Goal: Information Seeking & Learning: Check status

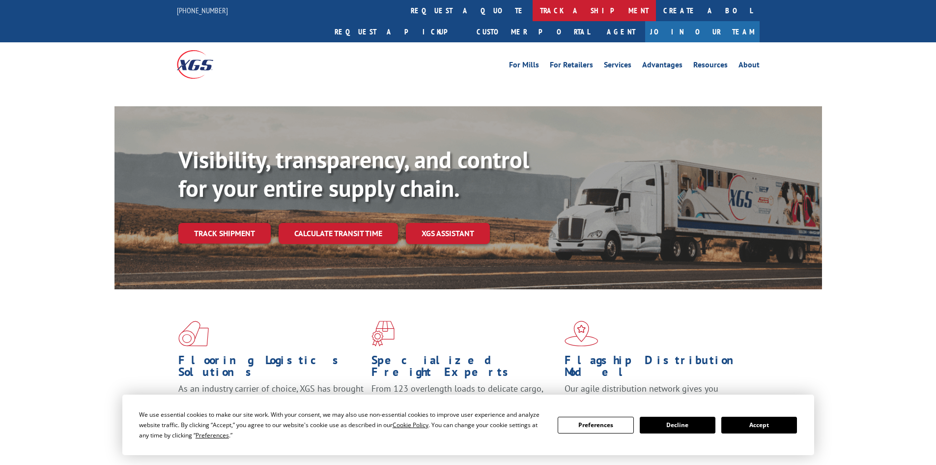
click at [533, 15] on link "track a shipment" at bounding box center [594, 10] width 123 height 21
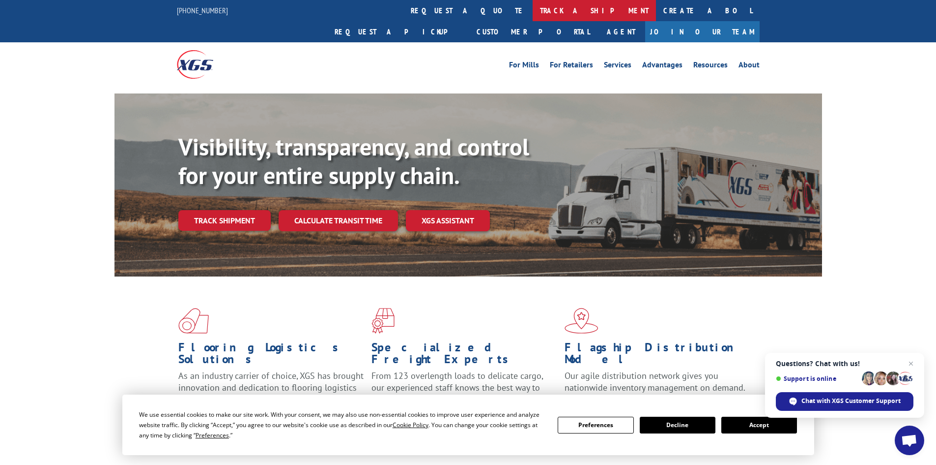
click at [533, 15] on link "track a shipment" at bounding box center [594, 10] width 123 height 21
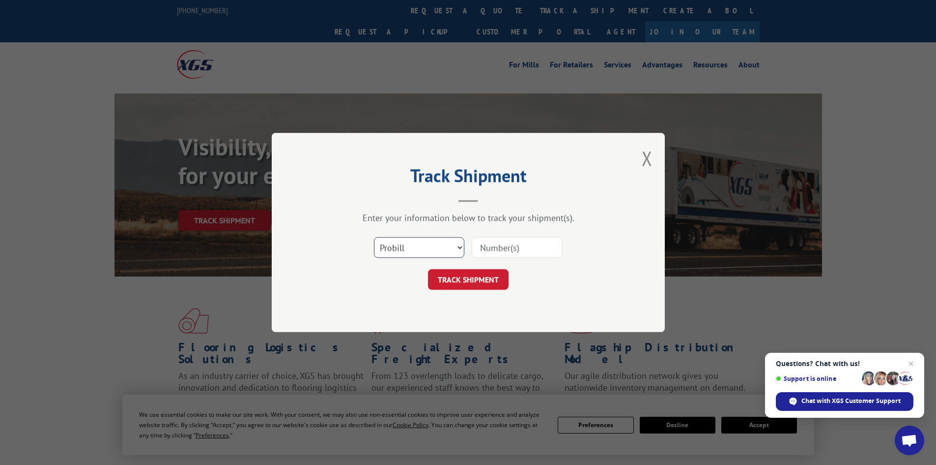
drag, startPoint x: 442, startPoint y: 249, endPoint x: 439, endPoint y: 255, distance: 6.4
click at [442, 249] on select "Select category... Probill BOL PO" at bounding box center [419, 247] width 90 height 21
select select "bol"
click at [374, 237] on select "Select category... Probill BOL PO" at bounding box center [419, 247] width 90 height 21
click at [509, 247] on input at bounding box center [517, 247] width 90 height 21
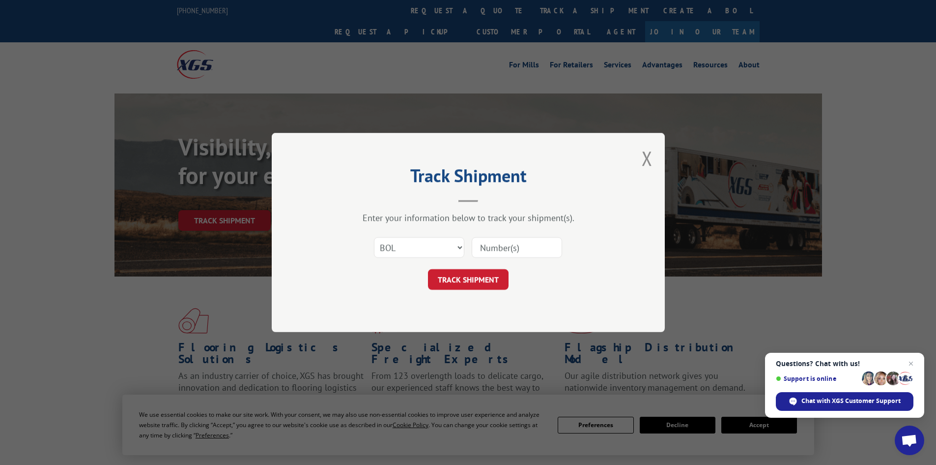
paste input "445730"
type input "445730"
click at [471, 275] on button "TRACK SHIPMENT" at bounding box center [468, 279] width 81 height 21
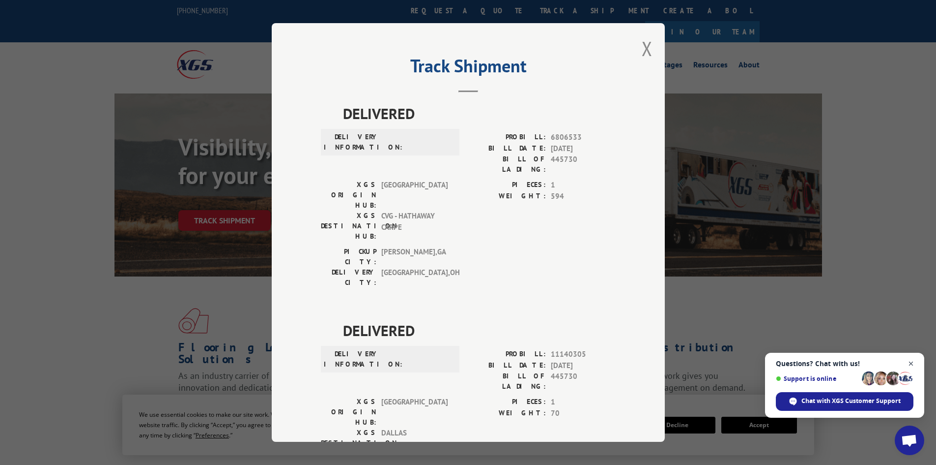
click at [914, 364] on span "Open chat" at bounding box center [911, 363] width 12 height 12
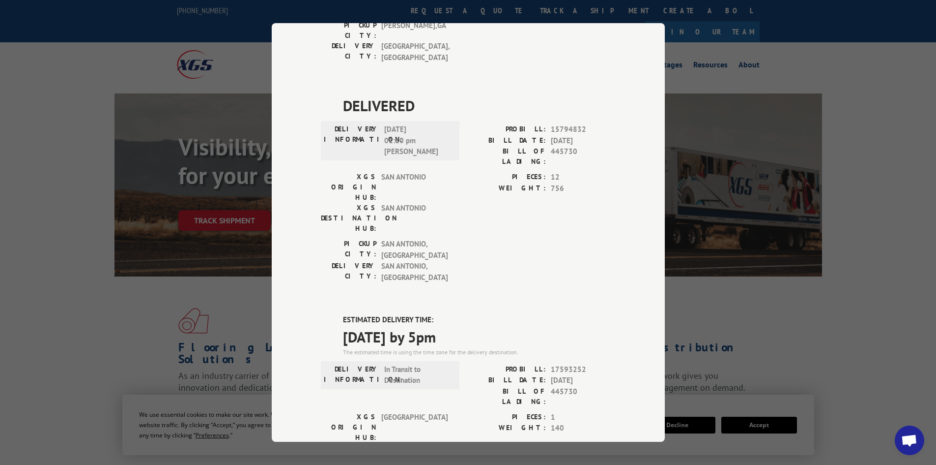
scroll to position [663, 0]
